Goal: Information Seeking & Learning: Learn about a topic

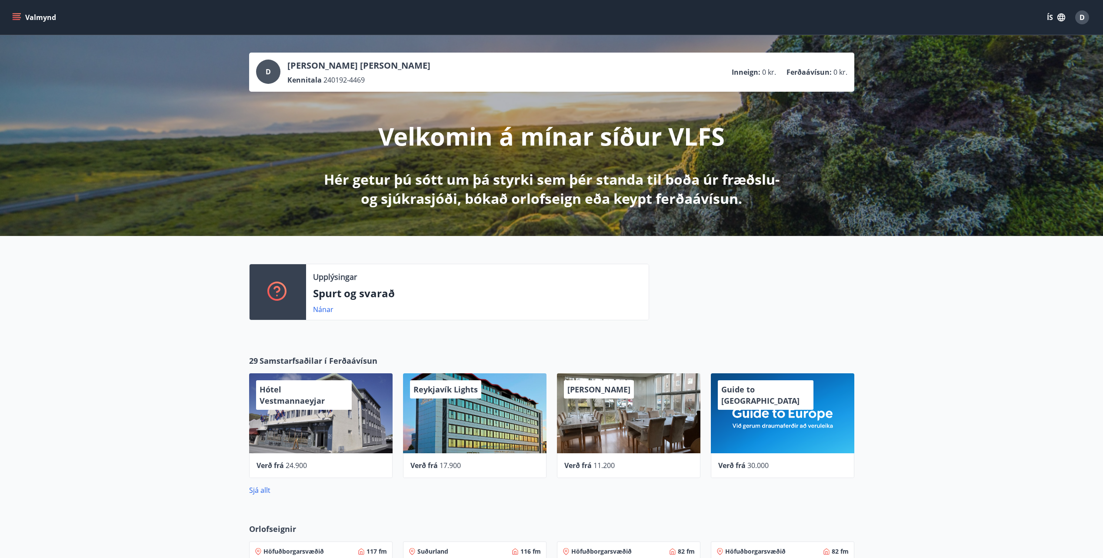
click at [32, 16] on button "Valmynd" at bounding box center [34, 18] width 49 height 16
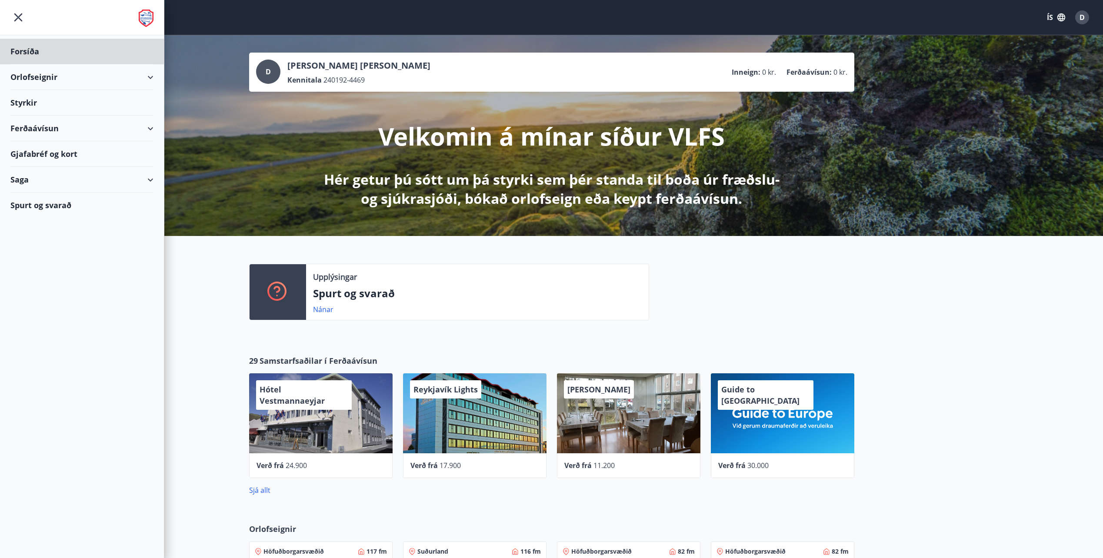
click at [29, 101] on div "Styrkir" at bounding box center [81, 103] width 143 height 26
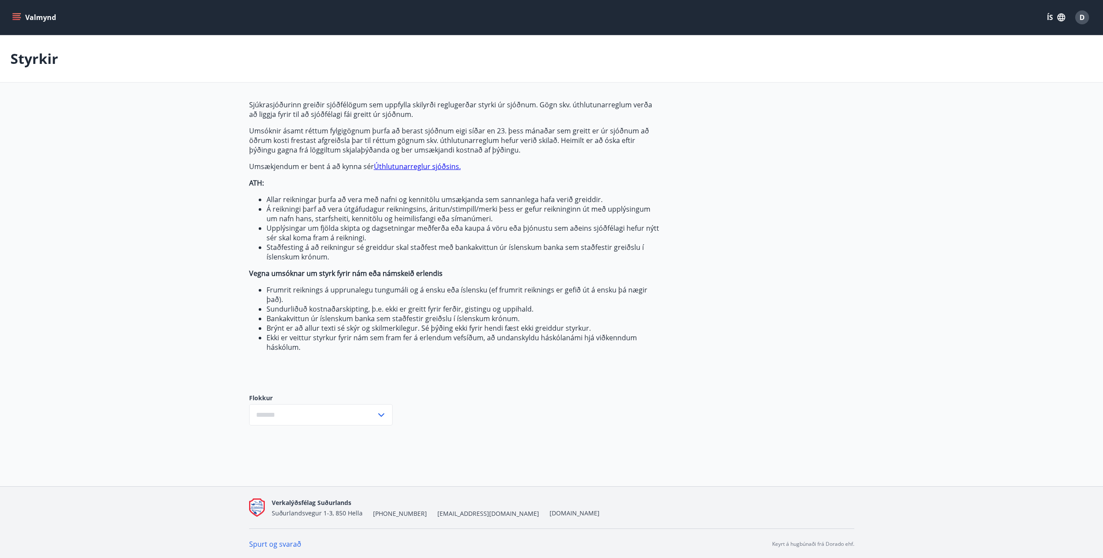
type input "***"
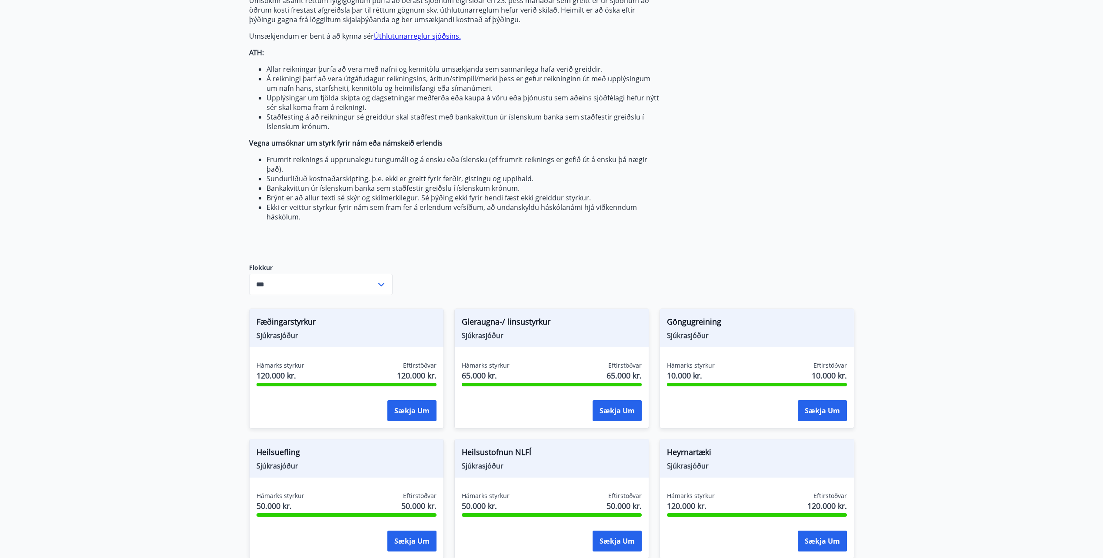
scroll to position [174, 0]
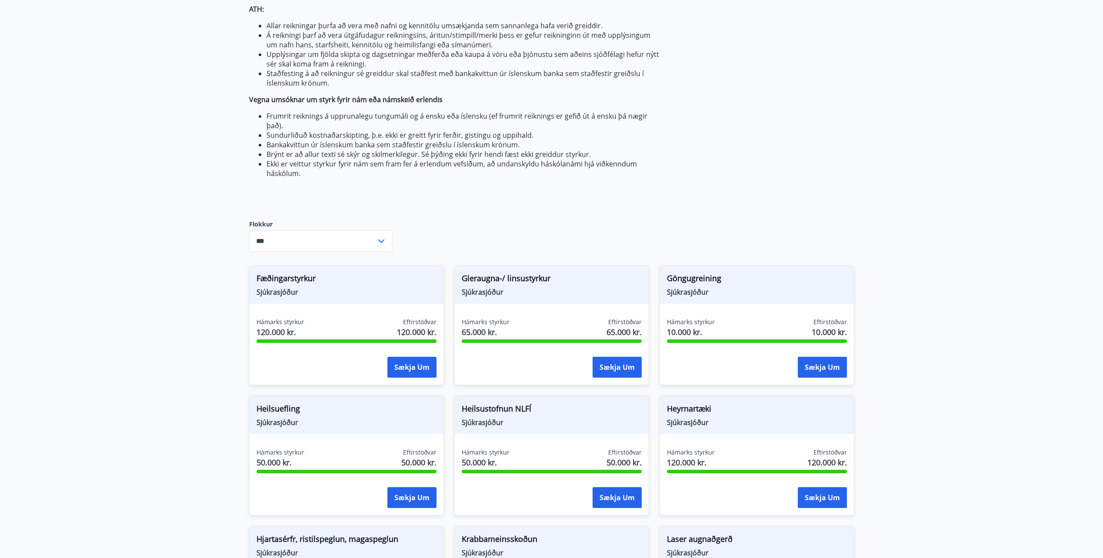
click at [278, 413] on span "Heilsuefling" at bounding box center [347, 410] width 180 height 15
drag, startPoint x: 278, startPoint y: 413, endPoint x: 280, endPoint y: 417, distance: 4.9
click at [280, 417] on span "Heilsuefling" at bounding box center [347, 410] width 180 height 15
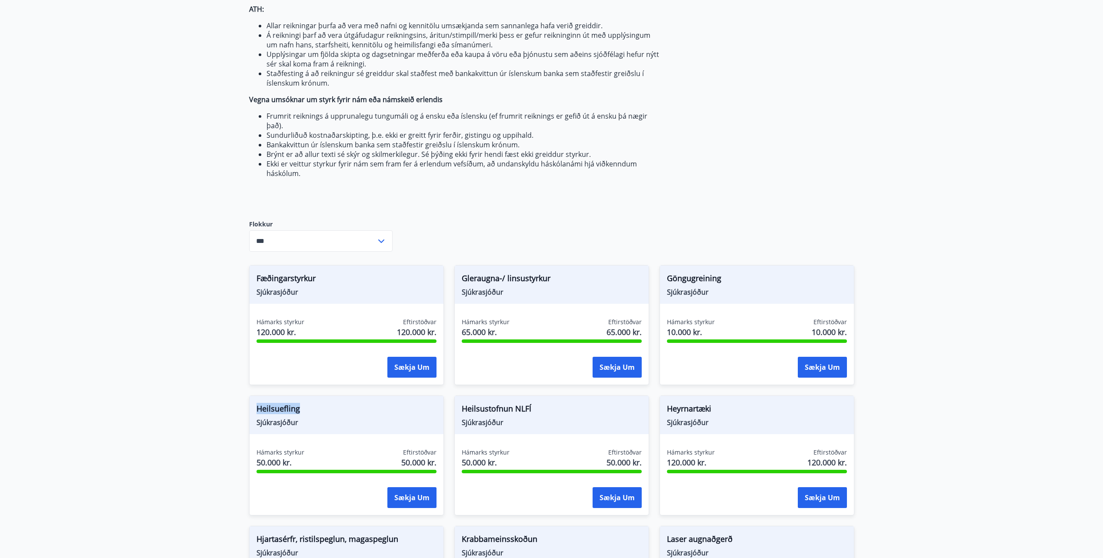
click at [280, 417] on span "Heilsuefling" at bounding box center [347, 410] width 180 height 15
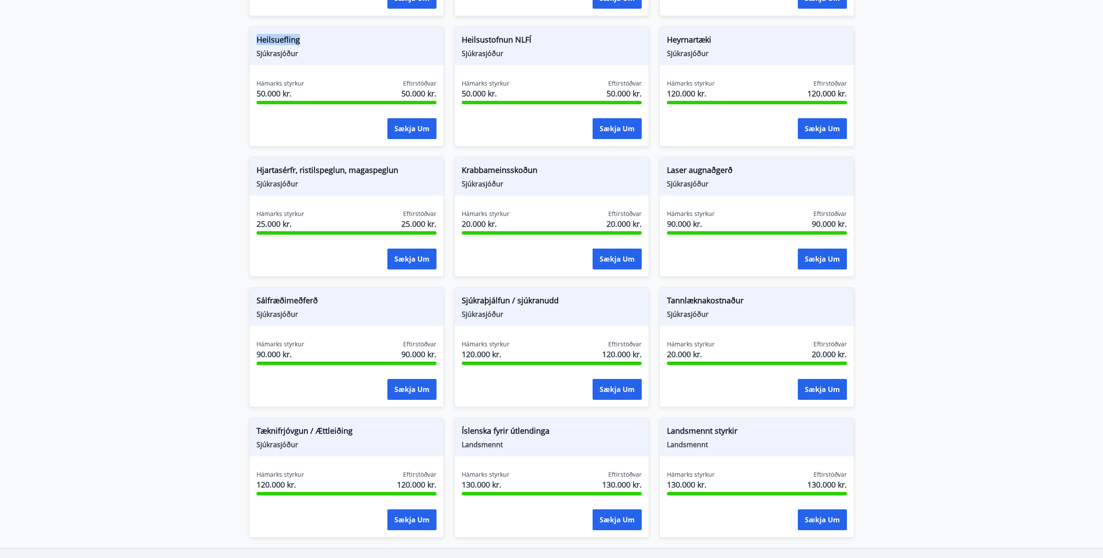
scroll to position [565, 0]
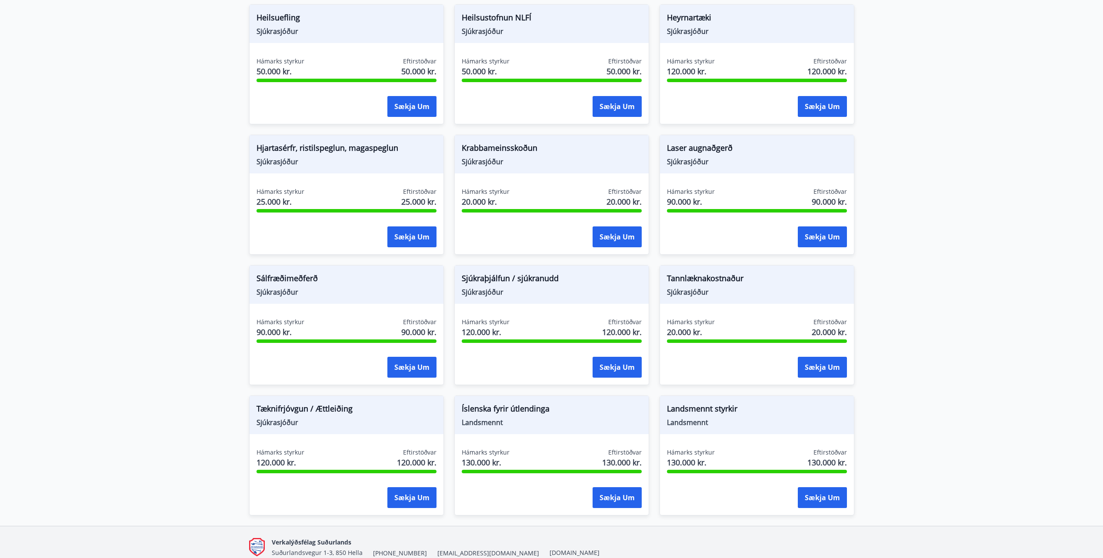
click at [494, 277] on span "Sjúkraþjálfun / sjúkranudd" at bounding box center [552, 280] width 180 height 15
drag, startPoint x: 494, startPoint y: 277, endPoint x: 544, endPoint y: 301, distance: 55.2
click at [544, 301] on div "Sjúkraþjálfun / sjúkranudd Sjúkrasjóður" at bounding box center [552, 285] width 194 height 38
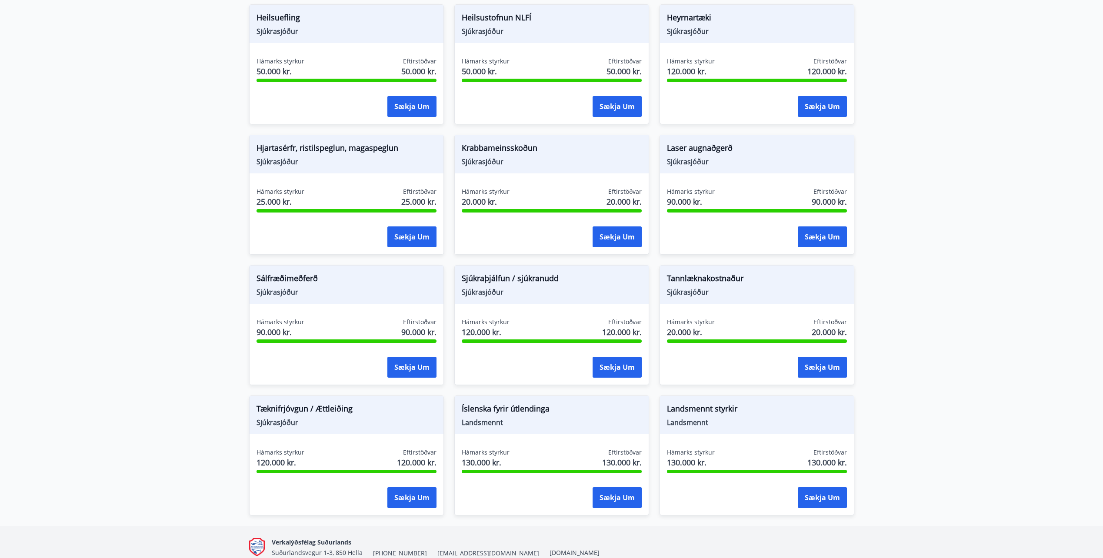
click at [540, 299] on div "Sjúkraþjálfun / sjúkranudd Sjúkrasjóður" at bounding box center [552, 285] width 194 height 38
drag, startPoint x: 540, startPoint y: 299, endPoint x: 526, endPoint y: 289, distance: 17.6
click at [526, 289] on span "Sjúkrasjóður" at bounding box center [552, 292] width 180 height 10
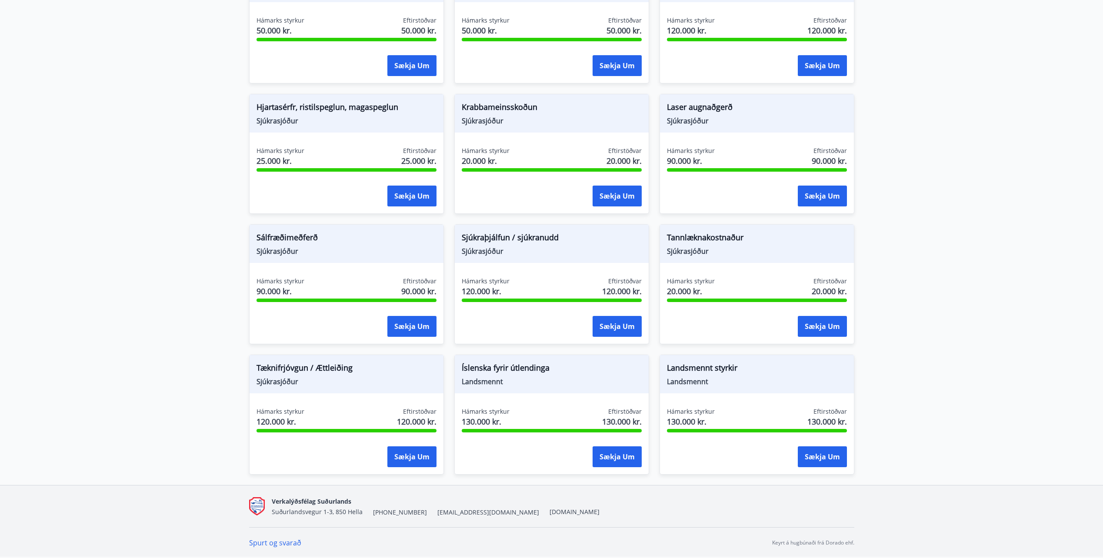
scroll to position [519, 0]
